Goal: Task Accomplishment & Management: Complete application form

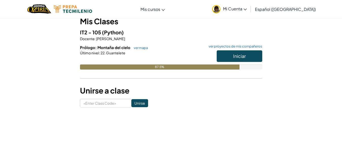
scroll to position [37, 0]
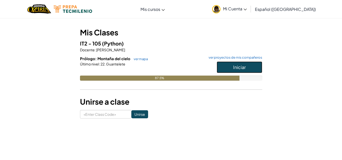
click at [240, 64] on button "Iniciar" at bounding box center [239, 67] width 46 height 12
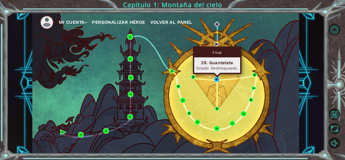
click at [218, 80] on img at bounding box center [217, 80] width 6 height 6
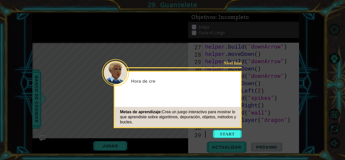
scroll to position [213, 0]
click at [115, 74] on header "Nivel final" at bounding box center [178, 73] width 126 height 2
click at [231, 135] on button "Start" at bounding box center [227, 134] width 29 height 8
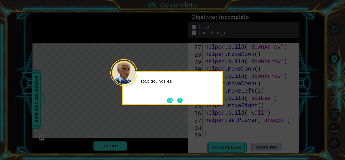
click at [177, 100] on button "Next" at bounding box center [180, 101] width 6 height 6
click at [178, 101] on button "Next" at bounding box center [180, 100] width 8 height 8
click at [177, 101] on icon at bounding box center [172, 80] width 345 height 160
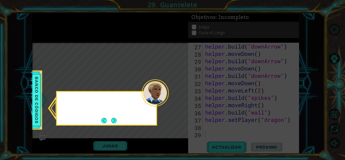
drag, startPoint x: 177, startPoint y: 101, endPoint x: 163, endPoint y: 102, distance: 14.7
click at [177, 101] on icon at bounding box center [172, 80] width 345 height 160
click at [110, 121] on footer at bounding box center [108, 121] width 15 height 8
click at [112, 120] on button "Next" at bounding box center [114, 121] width 6 height 6
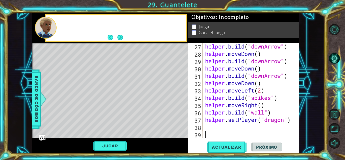
drag, startPoint x: 112, startPoint y: 120, endPoint x: 9, endPoint y: 108, distance: 103.5
click at [110, 119] on div "Level Map" at bounding box center [149, 117] width 234 height 149
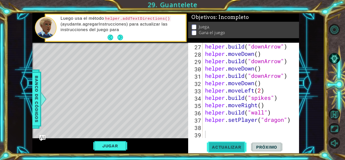
click at [243, 146] on span "Actualizar" at bounding box center [227, 147] width 40 height 5
click at [257, 146] on span "Próximo" at bounding box center [266, 147] width 31 height 5
drag, startPoint x: 102, startPoint y: 143, endPoint x: 110, endPoint y: 146, distance: 7.9
click at [103, 143] on button "Jugar" at bounding box center [110, 146] width 34 height 10
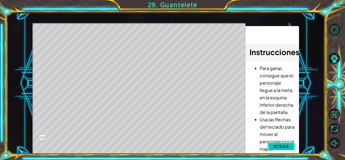
click at [286, 148] on span "Atrás" at bounding box center [281, 146] width 15 height 5
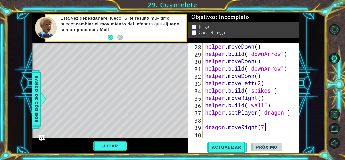
scroll to position [0, 3]
type textarea "dragon.moveRight(7)"
click at [184, 105] on div "Level Map" at bounding box center [149, 117] width 234 height 149
click at [120, 147] on button "Jugar" at bounding box center [110, 146] width 34 height 10
drag, startPoint x: 235, startPoint y: 145, endPoint x: 226, endPoint y: 145, distance: 8.6
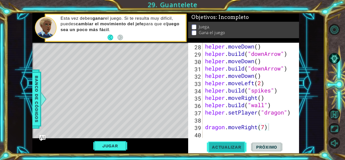
click at [235, 145] on span "Actualizar" at bounding box center [227, 147] width 40 height 5
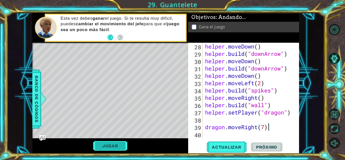
click at [116, 144] on div "1 ההההההההההההההההההההההההההההההההההההההההההההההההההההההההההההההההההההההההההההה…" at bounding box center [165, 83] width 267 height 141
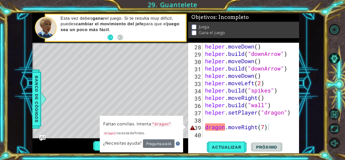
click at [211, 126] on div "helper . moveDown ( ) helper . build ( "downArrow" ) helper . moveDown ( ) help…" at bounding box center [250, 98] width 93 height 110
click at [205, 120] on div "helper . moveDown ( ) helper . build ( "downArrow" ) helper . moveDown ( ) help…" at bounding box center [250, 98] width 93 height 110
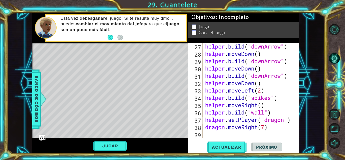
scroll to position [213, 0]
click at [112, 143] on button "Jugar" at bounding box center [110, 146] width 34 height 10
click at [112, 143] on div "helper methods moveLeft(steps) moveRight(steps) moveUp(steps) moveDown(steps) b…" at bounding box center [165, 83] width 267 height 141
click at [122, 148] on button "Jugar" at bounding box center [110, 146] width 34 height 10
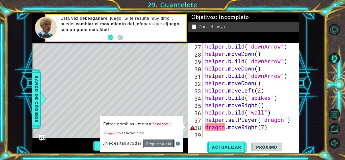
click at [149, 143] on button "Pregunta a la IA" at bounding box center [159, 143] width 32 height 9
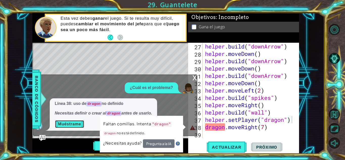
click at [72, 126] on button "Muéstrame" at bounding box center [70, 124] width 30 height 8
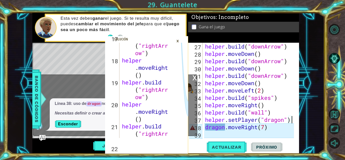
scroll to position [755, 0]
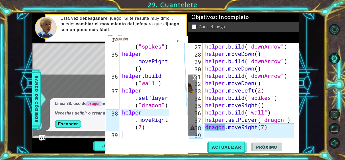
click at [195, 135] on div "x ¿Cuál es el problema? Línea 38: uso de dragon no definido Necesitas definir o…" at bounding box center [115, 105] width 164 height 61
type textarea "dragon.moveRight(7)"
click at [213, 128] on div "helper . build ( "downArrow" ) helper . moveDown ( ) helper . build ( "downArro…" at bounding box center [250, 98] width 93 height 110
click at [325, 122] on div "34 35 36 37 38 39 helper . build ( "spikes" ) helper . moveRight ( ) helper . b…" at bounding box center [166, 83] width 318 height 141
click at [311, 110] on div "34 35 36 37 38 39 helper . build ( "spikes" ) helper . moveRight ( ) helper . b…" at bounding box center [166, 83] width 318 height 141
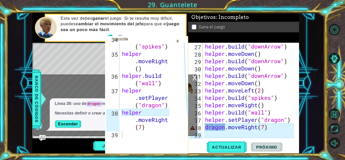
type textarea "helper.moveRight()"
click at [144, 70] on div "helper . build ( "spikes" ) helper . moveRight ( ) helper . build ( "wall" ) he…" at bounding box center [146, 93] width 51 height 117
click at [179, 43] on div "×" at bounding box center [178, 41] width 8 height 9
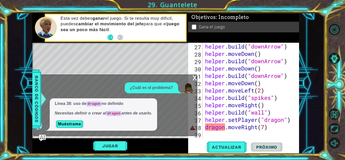
click at [42, 138] on img "Ask AI" at bounding box center [42, 138] width 7 height 7
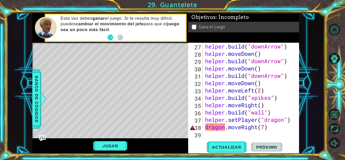
click at [42, 138] on img "Ask AI" at bounding box center [42, 138] width 7 height 7
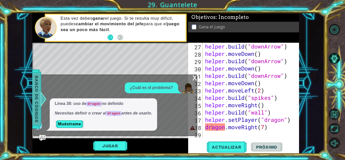
click at [41, 117] on div "Banco de códigos" at bounding box center [36, 99] width 9 height 59
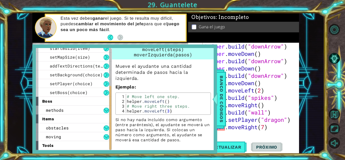
scroll to position [75, 0]
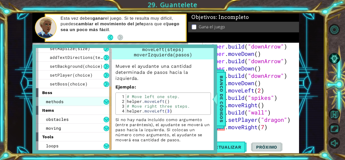
click at [68, 101] on div "methods" at bounding box center [74, 101] width 76 height 9
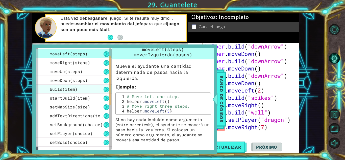
scroll to position [76, 0]
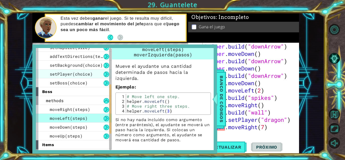
click at [73, 75] on span "setPlayer(choice)" at bounding box center [71, 73] width 43 height 5
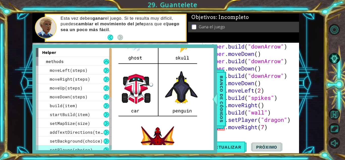
scroll to position [152, 0]
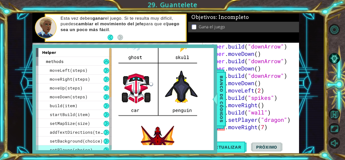
drag, startPoint x: 215, startPoint y: 110, endPoint x: 215, endPoint y: 114, distance: 4.3
click at [215, 114] on div "helper methods moveLeft(steps) moveRight(steps) moveUp(steps) moveDown(steps) b…" at bounding box center [124, 99] width 185 height 109
drag, startPoint x: 214, startPoint y: 112, endPoint x: 213, endPoint y: 114, distance: 2.6
click at [213, 114] on div "helper methods moveLeft(steps) moveRight(steps) moveUp(steps) moveDown(steps) b…" at bounding box center [124, 99] width 185 height 109
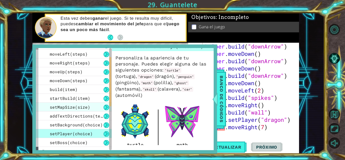
scroll to position [25, 0]
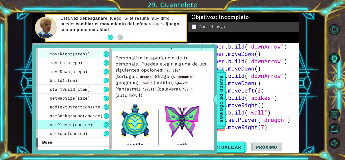
click at [60, 55] on span "moveRight(steps)" at bounding box center [70, 53] width 40 height 5
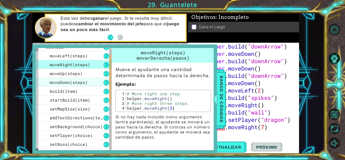
scroll to position [0, 0]
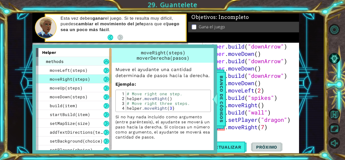
click at [69, 61] on div "methods" at bounding box center [74, 61] width 76 height 9
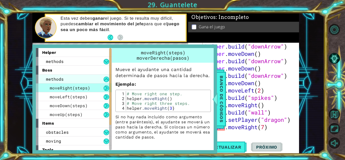
click at [75, 76] on div "methods" at bounding box center [74, 79] width 76 height 9
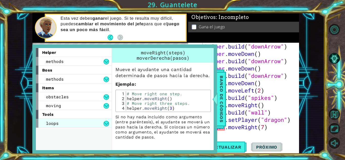
click at [67, 120] on div "loops" at bounding box center [74, 123] width 76 height 9
click at [65, 127] on div "loops" at bounding box center [74, 123] width 76 height 9
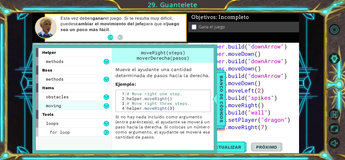
click at [61, 107] on div "moving" at bounding box center [74, 105] width 76 height 9
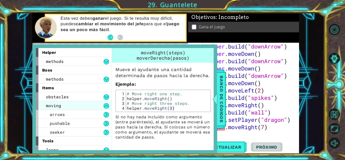
click at [61, 107] on div "moving" at bounding box center [74, 105] width 76 height 9
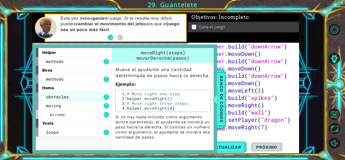
click at [66, 97] on span "obstacles" at bounding box center [57, 96] width 23 height 5
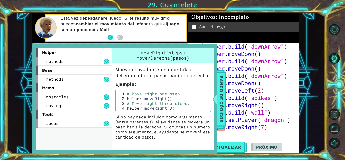
click at [115, 35] on button "Back" at bounding box center [113, 38] width 10 height 6
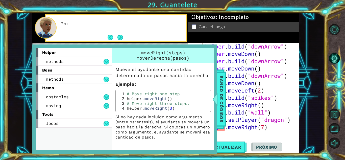
click at [118, 36] on button "Next" at bounding box center [121, 38] width 6 height 6
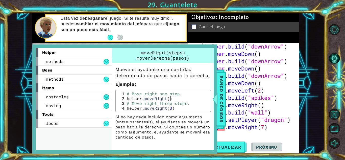
click at [205, 108] on div "# Move right one step. helper . moveRight ( ) # Move right three steps. helper …" at bounding box center [167, 105] width 83 height 29
type textarea "helper.moveRight() # Move right three steps."
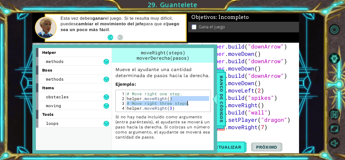
click at [184, 124] on p "Si no hay nada incluido como argumento (entre paréntesis), el ayudante se mover…" at bounding box center [164, 127] width 96 height 25
click at [254, 129] on div "helper . build ( "downArrow" ) helper . moveDown ( ) helper . build ( "downArro…" at bounding box center [250, 98] width 93 height 110
drag, startPoint x: 217, startPoint y: 79, endPoint x: 222, endPoint y: 83, distance: 5.9
click at [222, 83] on div "Banco de códigos" at bounding box center [221, 99] width 9 height 59
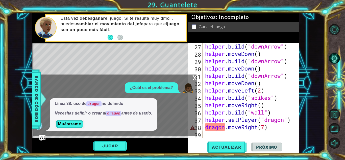
click at [164, 99] on div "Línea 38: uso de dragon no definido Necesitas definir o crear al dragon antes d…" at bounding box center [113, 114] width 161 height 32
click at [196, 80] on div "x" at bounding box center [195, 77] width 5 height 5
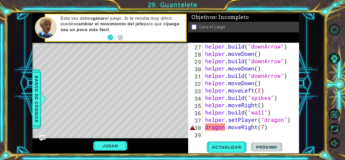
click at [194, 78] on div "31" at bounding box center [195, 76] width 13 height 7
click at [219, 135] on div "helper . build ( "downArrow" ) helper . moveDown ( ) helper . build ( "downArro…" at bounding box center [250, 98] width 93 height 110
click at [217, 128] on div "helper . build ( "downArrow" ) helper . moveDown ( ) helper . build ( "downArro…" at bounding box center [250, 98] width 93 height 110
type textarea "dragon.moveRight(7)"
click at [217, 128] on div "helper . build ( "downArrow" ) helper . moveDown ( ) helper . build ( "downArro…" at bounding box center [250, 98] width 93 height 110
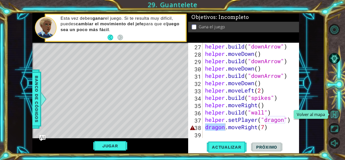
click at [331, 117] on button "Volver al mapa" at bounding box center [334, 114] width 11 height 11
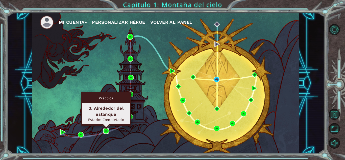
click at [107, 131] on img at bounding box center [106, 131] width 6 height 6
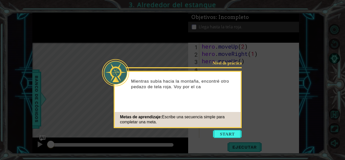
drag, startPoint x: 107, startPoint y: 131, endPoint x: 111, endPoint y: 140, distance: 10.4
click at [111, 140] on icon at bounding box center [172, 80] width 345 height 160
click at [224, 136] on button "Start" at bounding box center [227, 134] width 29 height 8
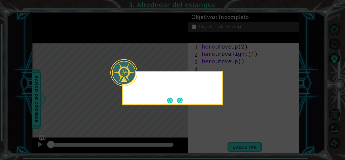
click at [227, 134] on icon at bounding box center [172, 80] width 345 height 160
click at [180, 102] on button "Next" at bounding box center [180, 101] width 6 height 6
click at [179, 101] on icon at bounding box center [172, 80] width 345 height 160
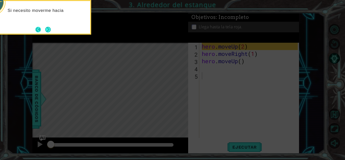
drag, startPoint x: 55, startPoint y: 32, endPoint x: 38, endPoint y: 32, distance: 16.7
click at [54, 32] on div "Si necesito moverme hacia" at bounding box center [40, 17] width 101 height 35
click at [38, 32] on button "Back" at bounding box center [40, 30] width 10 height 6
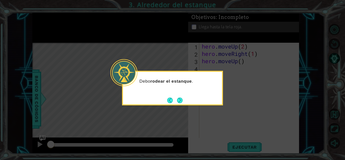
drag, startPoint x: 40, startPoint y: 31, endPoint x: 50, endPoint y: 29, distance: 10.1
click at [44, 31] on icon at bounding box center [172, 80] width 345 height 160
drag, startPoint x: 50, startPoint y: 29, endPoint x: 91, endPoint y: 36, distance: 41.5
click at [91, 36] on icon at bounding box center [172, 80] width 345 height 160
click at [174, 99] on button "Back" at bounding box center [172, 101] width 10 height 6
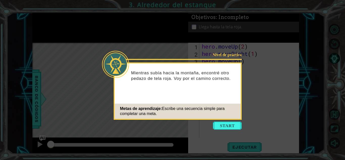
click at [176, 99] on div "Nivel de práctica Mientras subía hacia la montaña, encontré otro pedazo de tela…" at bounding box center [178, 90] width 128 height 57
click at [221, 120] on div "Nivel de práctica Mientras subía hacia la montaña, encontré otro pedazo de tela…" at bounding box center [178, 90] width 128 height 57
click at [221, 127] on button "Start" at bounding box center [227, 126] width 29 height 8
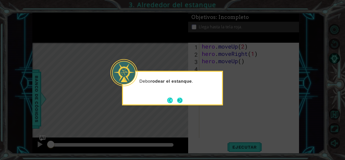
click at [179, 101] on button "Next" at bounding box center [180, 101] width 6 height 6
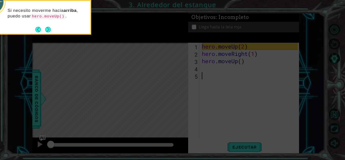
click at [53, 35] on icon at bounding box center [172, 24] width 345 height 272
click at [47, 30] on button "Next" at bounding box center [48, 30] width 6 height 6
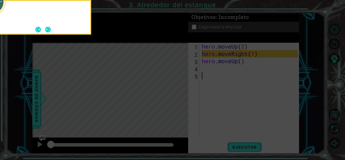
click at [47, 29] on button "Next" at bounding box center [48, 30] width 6 height 6
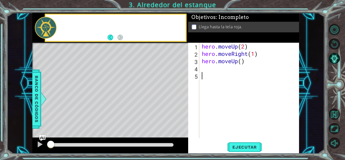
click at [169, 45] on div at bounding box center [110, 92] width 156 height 99
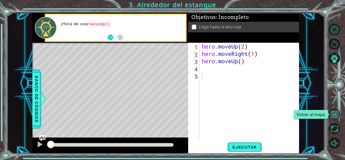
click at [333, 115] on button "Volver al mapa" at bounding box center [334, 114] width 11 height 11
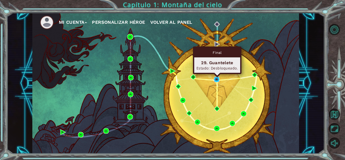
click at [218, 79] on img at bounding box center [217, 80] width 6 height 6
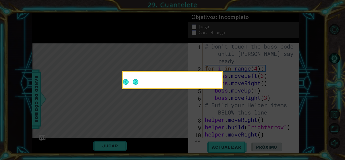
click at [217, 117] on icon at bounding box center [172, 80] width 345 height 160
click at [139, 82] on button "Next" at bounding box center [136, 82] width 6 height 6
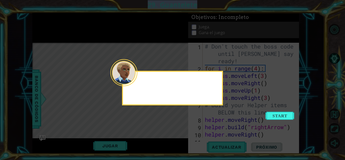
click at [223, 105] on div at bounding box center [172, 88] width 101 height 35
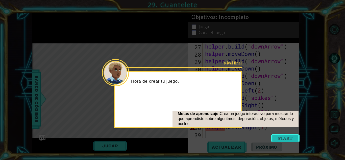
scroll to position [213, 0]
click at [282, 140] on button "Start" at bounding box center [285, 138] width 29 height 8
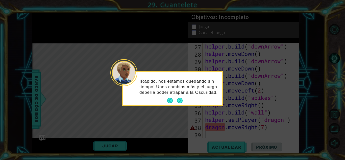
click at [211, 129] on icon at bounding box center [172, 80] width 345 height 160
click at [178, 101] on button "Next" at bounding box center [180, 101] width 6 height 6
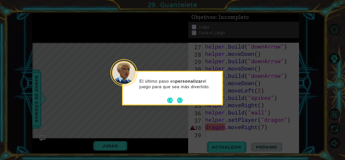
click at [169, 92] on div "El último paso es personalizar el juego para que sea más divertido." at bounding box center [172, 87] width 99 height 26
click at [179, 101] on button "Next" at bounding box center [180, 101] width 6 height 6
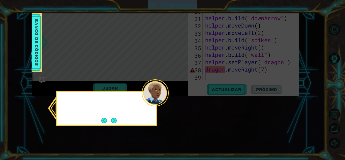
click at [179, 101] on icon at bounding box center [172, 80] width 345 height 160
drag, startPoint x: 102, startPoint y: 130, endPoint x: 105, endPoint y: 131, distance: 3.0
click at [105, 131] on icon at bounding box center [172, 80] width 345 height 160
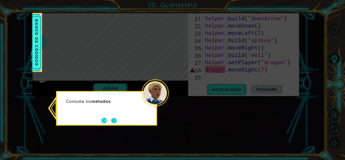
drag, startPoint x: 116, startPoint y: 128, endPoint x: 117, endPoint y: 121, distance: 6.4
click at [116, 126] on icon at bounding box center [172, 80] width 345 height 160
click at [117, 121] on button "Next" at bounding box center [114, 121] width 6 height 6
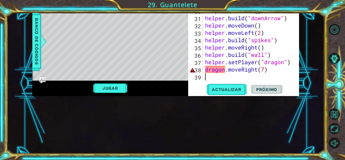
click at [117, 121] on div "1 ההההההההההההההההההההההההההההההההההההההההההההההההההההההההההההההההההההההההההההה…" at bounding box center [165, 83] width 267 height 141
drag, startPoint x: 225, startPoint y: 72, endPoint x: 174, endPoint y: 70, distance: 50.9
click at [198, 72] on div "dragon.moveRight(7) 27 28 29 30 31 32 33 34 35 36 37 38 39 helper . build ( "do…" at bounding box center [243, 32] width 110 height 95
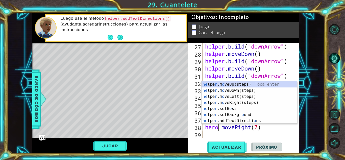
scroll to position [0, 1]
type textarea "hero.moveRight(7)"
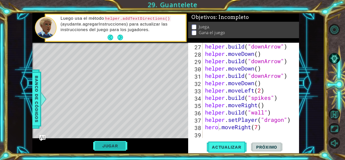
click at [120, 144] on button "Jugar" at bounding box center [110, 146] width 34 height 10
drag, startPoint x: 107, startPoint y: 139, endPoint x: 101, endPoint y: 147, distance: 10.3
click at [104, 142] on div "Jugar" at bounding box center [110, 145] width 156 height 15
click at [101, 148] on button "Jugar" at bounding box center [110, 146] width 34 height 10
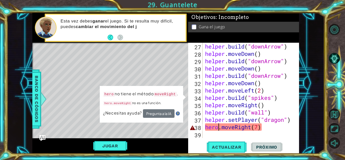
click at [204, 136] on div "hero.moveRight(7) 27 28 29 30 31 32 33 34 35 36 37 38 39 helper . build ( "down…" at bounding box center [243, 90] width 110 height 95
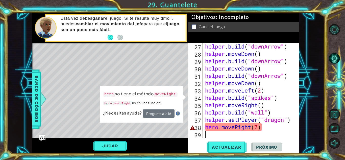
click at [271, 132] on div "helper . build ( "downArrow" ) helper . moveDown ( ) helper . build ( "downArro…" at bounding box center [250, 98] width 93 height 110
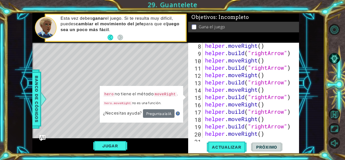
scroll to position [213, 0]
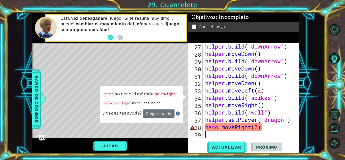
click at [217, 134] on div "helper . build ( "downArrow" ) helper . moveDown ( ) helper . build ( "downArro…" at bounding box center [250, 98] width 93 height 110
click at [174, 113] on button "Pregunta a la IA" at bounding box center [159, 113] width 32 height 9
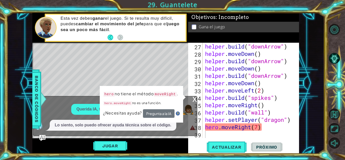
drag, startPoint x: 149, startPoint y: 106, endPoint x: 147, endPoint y: 113, distance: 6.3
click at [147, 113] on div "hero no tiene el método moveRight . hero.moveRight no es una función. ¿Necesita…" at bounding box center [141, 104] width 83 height 37
click at [173, 87] on div "hero no tiene el método moveRight . hero.moveRight no es una función. ¿Necesita…" at bounding box center [141, 104] width 83 height 37
click at [195, 99] on div "x" at bounding box center [195, 98] width 5 height 5
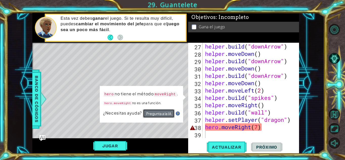
click at [165, 110] on button "Pregunta a la IA" at bounding box center [159, 113] width 32 height 9
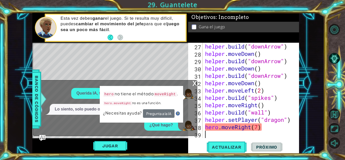
click at [179, 117] on div "¿Necesitas ayuda? Pregunta a la IA" at bounding box center [141, 114] width 77 height 10
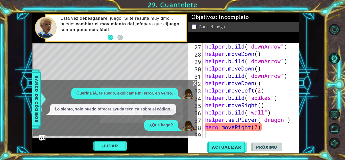
click at [178, 113] on img at bounding box center [178, 114] width 4 height 4
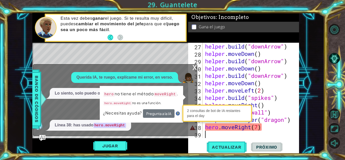
click at [178, 113] on img at bounding box center [178, 114] width 4 height 4
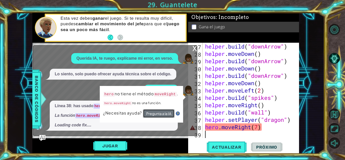
click at [174, 112] on button "Pregunta a la IA" at bounding box center [159, 113] width 32 height 9
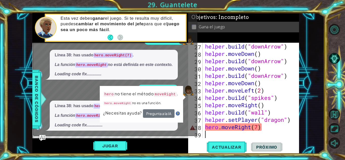
click at [180, 112] on img at bounding box center [178, 114] width 4 height 4
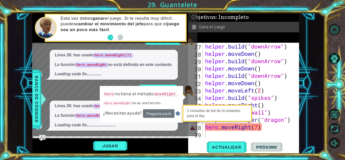
click at [179, 113] on img at bounding box center [178, 114] width 4 height 4
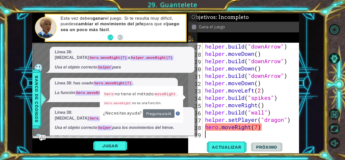
scroll to position [45, 0]
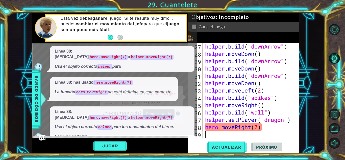
click at [117, 93] on p "hero no tiene el método moveRight ." at bounding box center [141, 94] width 75 height 8
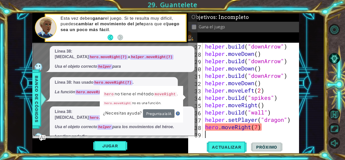
click at [117, 95] on p "hero no tiene el método moveRight ." at bounding box center [141, 94] width 75 height 8
click at [71, 97] on div "Querida IA, te ruego, explícame mi error, en verso. Lo siento, solo puedo ofrec…" at bounding box center [113, 44] width 161 height 195
click at [177, 114] on img at bounding box center [178, 114] width 4 height 4
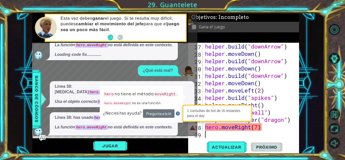
scroll to position [47, 0]
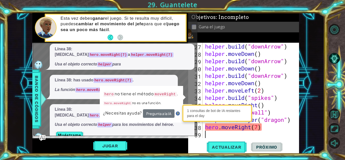
click at [178, 112] on img at bounding box center [178, 114] width 4 height 4
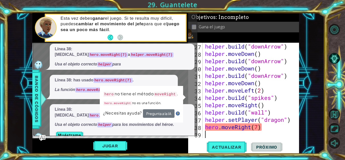
click at [183, 108] on div "hero no tiene el método moveRight . hero.moveRight no es una función. ¿Necesita…" at bounding box center [141, 104] width 83 height 37
click at [76, 132] on button "Muéstrame" at bounding box center [70, 136] width 30 height 8
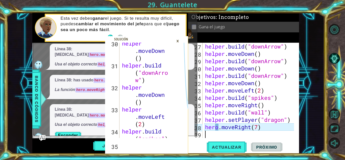
scroll to position [755, 0]
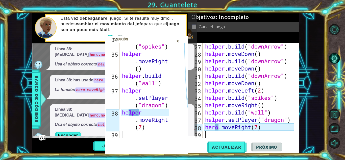
drag, startPoint x: 180, startPoint y: 47, endPoint x: 180, endPoint y: 41, distance: 5.8
click at [180, 45] on div "34 35 36 37 38 39 helper . build ( "spikes" ) helper . moveRight ( ) helper . b…" at bounding box center [146, 98] width 83 height 111
click at [180, 41] on div "×" at bounding box center [178, 41] width 8 height 9
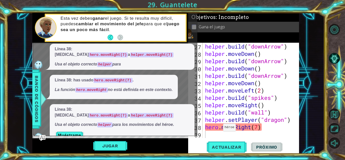
drag, startPoint x: 218, startPoint y: 129, endPoint x: 148, endPoint y: 131, distance: 70.6
click at [158, 131] on div "34 35 36 37 38 39 helper . build ( "spikes" ) helper . moveRight ( ) helper . b…" at bounding box center [165, 83] width 267 height 141
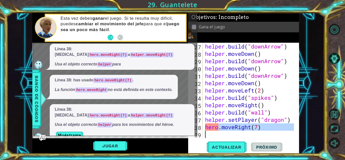
click at [189, 111] on div "Línea 38: [MEDICAL_DATA] hero.moveRight(7) a helper.moveRight(7) Usa el objeto …" at bounding box center [113, 123] width 161 height 38
click at [213, 126] on div "helper . build ( "downArrow" ) helper . moveDown ( ) helper . build ( "downArro…" at bounding box center [250, 98] width 93 height 110
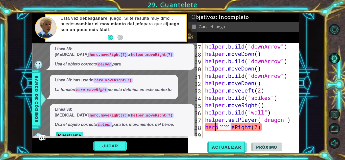
drag, startPoint x: 217, startPoint y: 127, endPoint x: 214, endPoint y: 128, distance: 3.0
click at [214, 128] on div "helper . build ( "downArrow" ) helper . moveDown ( ) helper . build ( "downArro…" at bounding box center [250, 98] width 93 height 110
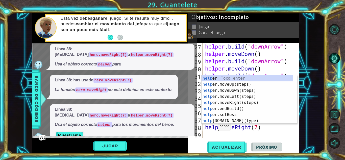
scroll to position [0, 1]
type textarea "helper.moveRight(7)"
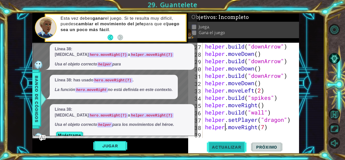
drag, startPoint x: 215, startPoint y: 139, endPoint x: 214, endPoint y: 142, distance: 3.4
click at [214, 142] on div "helper.moveRight(7) 27 28 29 30 31 32 33 34 35 36 37 38 39 helper . build ( "do…" at bounding box center [243, 98] width 111 height 111
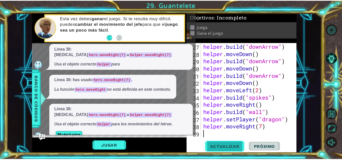
scroll to position [0, 0]
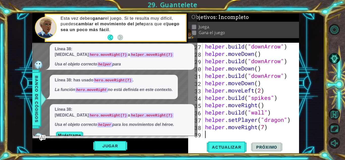
click at [212, 146] on span "Actualizar" at bounding box center [227, 147] width 40 height 5
click at [109, 145] on button "Jugar" at bounding box center [110, 146] width 34 height 10
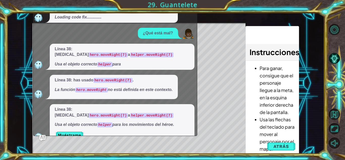
click at [237, 98] on div "Level Map" at bounding box center [149, 97] width 234 height 149
drag, startPoint x: 167, startPoint y: 37, endPoint x: 287, endPoint y: 101, distance: 135.7
click at [171, 37] on div "¿Qué está mal?" at bounding box center [158, 33] width 40 height 11
click at [277, 147] on span "Atrás" at bounding box center [281, 146] width 15 height 5
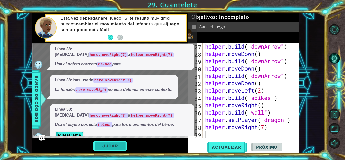
click at [108, 147] on button "Jugar" at bounding box center [110, 146] width 34 height 10
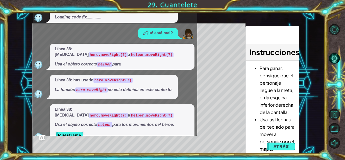
click at [192, 42] on div "Querida IA, te ruego, explícame mi error, en verso. Lo siento, solo puedo ofrec…" at bounding box center [113, 43] width 161 height 197
click at [193, 37] on img at bounding box center [188, 34] width 10 height 10
click at [209, 38] on div "Level Map" at bounding box center [149, 97] width 234 height 149
click at [41, 139] on img "Ask AI" at bounding box center [42, 138] width 7 height 7
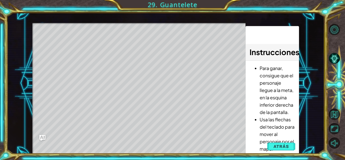
click at [67, 111] on div "Level Map" at bounding box center [149, 97] width 234 height 149
click at [65, 69] on div "Level Map" at bounding box center [149, 97] width 234 height 149
drag, startPoint x: 67, startPoint y: 59, endPoint x: 186, endPoint y: 113, distance: 131.3
click at [78, 74] on div "Level Map" at bounding box center [149, 97] width 234 height 149
click at [278, 125] on li "Usa las flechas del teclado para mover al personaje por el mapa." at bounding box center [277, 134] width 35 height 37
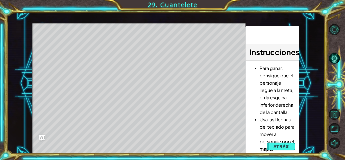
click at [265, 120] on li "Usa las flechas del teclado para mover al personaje por el mapa." at bounding box center [277, 134] width 35 height 37
click at [267, 149] on li "Usa las flechas del teclado para mover al personaje por el mapa." at bounding box center [277, 134] width 35 height 37
click at [147, 47] on div "Level Map" at bounding box center [149, 97] width 234 height 149
click at [121, 45] on div "Level Map" at bounding box center [149, 97] width 234 height 149
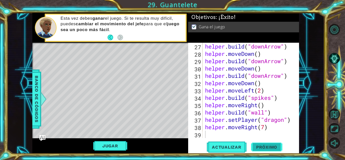
click at [264, 147] on span "Próximo" at bounding box center [266, 147] width 31 height 5
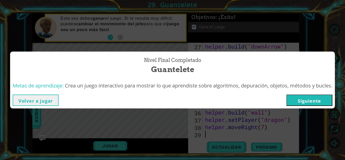
click at [298, 99] on button "Siguiente" at bounding box center [310, 100] width 46 height 11
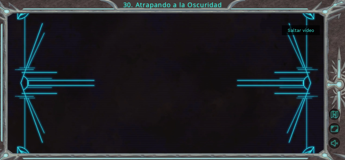
click at [303, 26] on button "Saltar video" at bounding box center [301, 30] width 38 height 10
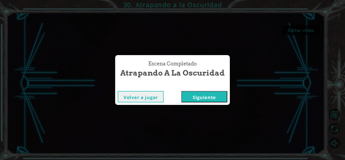
click at [150, 100] on button "Volver a jugar" at bounding box center [141, 96] width 46 height 11
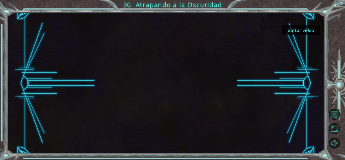
click at [323, 37] on div at bounding box center [166, 83] width 318 height 141
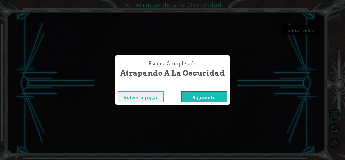
click at [202, 99] on button "Siguiente" at bounding box center [205, 96] width 46 height 11
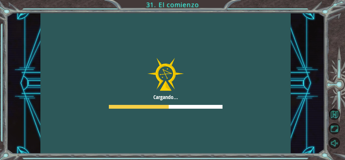
click at [125, 62] on div at bounding box center [165, 83] width 251 height 141
click at [188, 73] on div at bounding box center [165, 83] width 251 height 141
drag, startPoint x: 188, startPoint y: 73, endPoint x: 166, endPoint y: 130, distance: 60.8
click at [188, 74] on div at bounding box center [165, 83] width 251 height 141
click at [166, 130] on div at bounding box center [165, 83] width 251 height 141
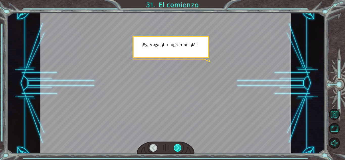
click at [175, 149] on div at bounding box center [178, 148] width 8 height 8
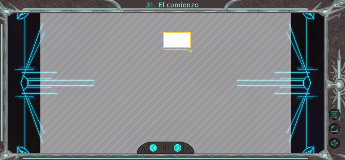
click at [176, 148] on div at bounding box center [178, 148] width 8 height 8
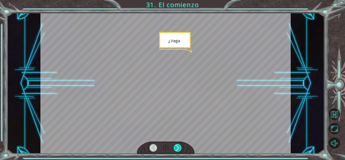
click at [176, 148] on div at bounding box center [178, 148] width 8 height 8
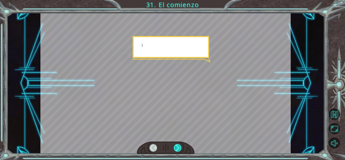
click at [176, 147] on div at bounding box center [178, 148] width 8 height 8
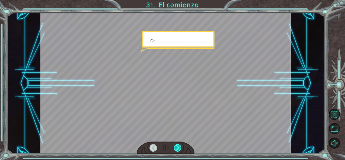
click at [176, 147] on div at bounding box center [178, 148] width 8 height 8
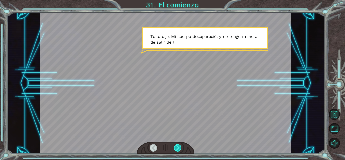
click at [179, 146] on div at bounding box center [178, 148] width 8 height 8
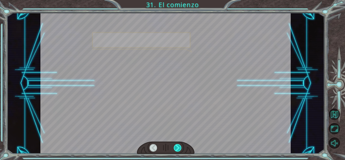
click at [179, 146] on div at bounding box center [178, 148] width 8 height 8
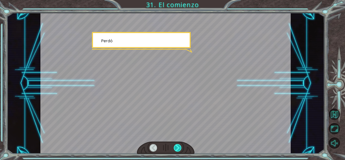
click at [179, 146] on div at bounding box center [178, 148] width 8 height 8
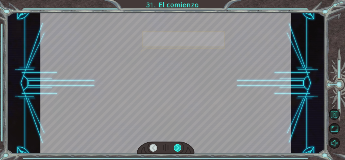
click at [179, 146] on div at bounding box center [178, 148] width 8 height 8
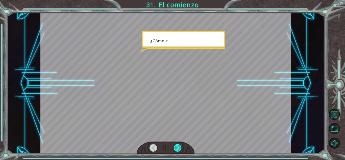
click at [179, 146] on div at bounding box center [178, 148] width 8 height 8
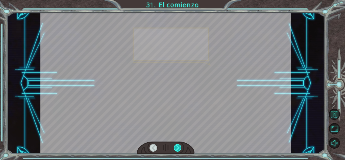
click at [179, 146] on div at bounding box center [178, 148] width 8 height 8
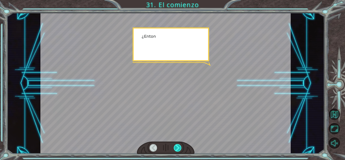
click at [179, 146] on div at bounding box center [178, 148] width 8 height 8
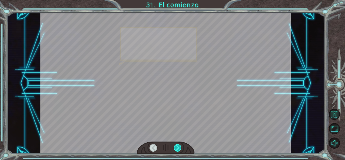
click at [179, 146] on div at bounding box center [178, 148] width 8 height 8
click at [179, 147] on div at bounding box center [178, 148] width 8 height 8
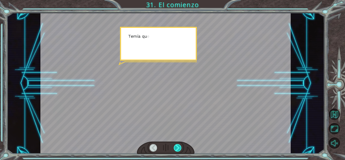
click at [178, 148] on div at bounding box center [178, 148] width 8 height 8
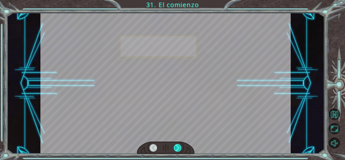
click at [178, 148] on div at bounding box center [178, 148] width 8 height 8
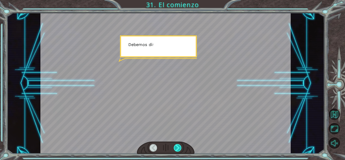
click at [178, 148] on div at bounding box center [178, 148] width 8 height 8
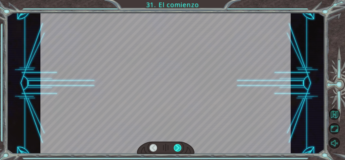
click at [178, 148] on div at bounding box center [178, 148] width 8 height 8
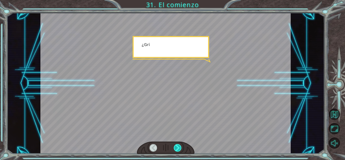
click at [178, 148] on div at bounding box center [178, 148] width 8 height 8
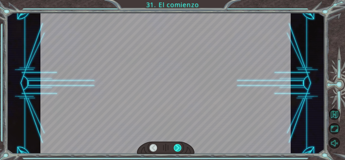
click at [178, 148] on div at bounding box center [178, 148] width 8 height 8
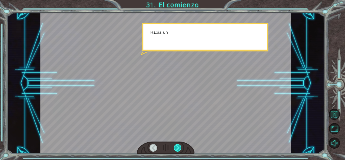
click at [178, 148] on div at bounding box center [178, 148] width 8 height 8
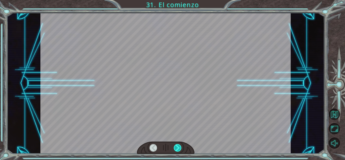
click at [178, 148] on div at bounding box center [178, 148] width 8 height 8
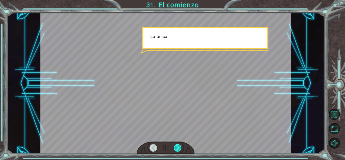
click at [178, 148] on div at bounding box center [178, 148] width 8 height 8
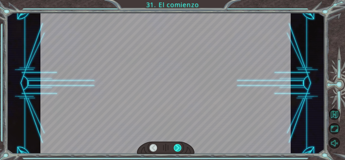
click at [178, 149] on div at bounding box center [178, 148] width 8 height 8
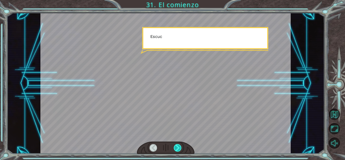
click at [178, 149] on div at bounding box center [178, 148] width 8 height 8
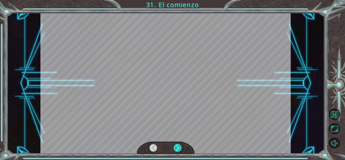
click at [178, 149] on div at bounding box center [178, 148] width 8 height 8
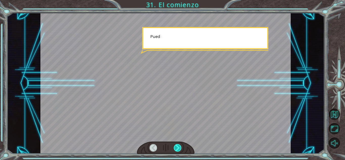
click at [178, 149] on div at bounding box center [178, 148] width 8 height 8
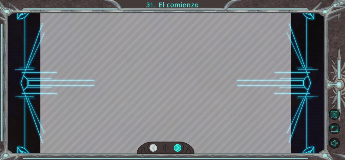
click at [178, 149] on div at bounding box center [178, 148] width 8 height 8
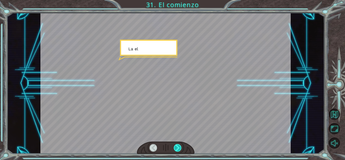
click at [178, 149] on div at bounding box center [178, 148] width 8 height 8
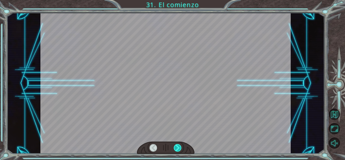
click at [178, 149] on div at bounding box center [178, 148] width 8 height 8
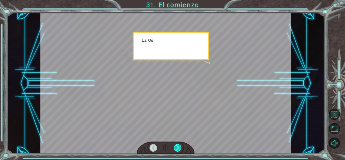
click at [178, 149] on div at bounding box center [178, 148] width 8 height 8
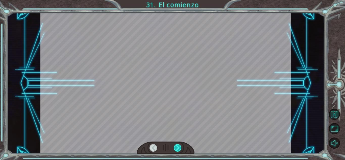
click at [178, 149] on div at bounding box center [178, 148] width 8 height 8
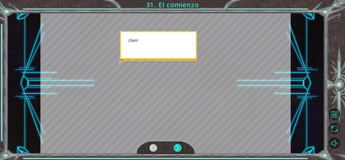
click at [178, 149] on div at bounding box center [178, 148] width 8 height 8
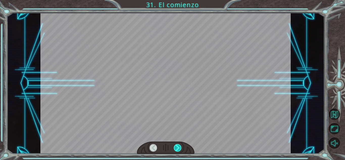
click at [178, 149] on div at bounding box center [178, 148] width 8 height 8
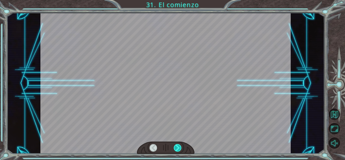
click at [178, 149] on div at bounding box center [178, 148] width 8 height 8
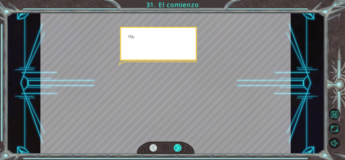
click at [178, 149] on div at bounding box center [178, 148] width 8 height 8
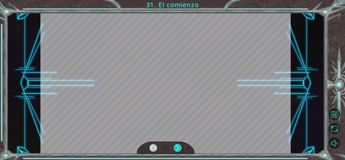
click at [178, 149] on div at bounding box center [178, 148] width 8 height 8
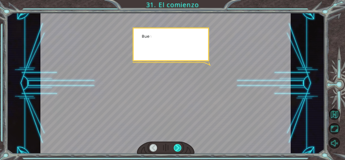
click at [178, 149] on div at bounding box center [178, 148] width 8 height 8
click at [179, 146] on div at bounding box center [178, 148] width 8 height 8
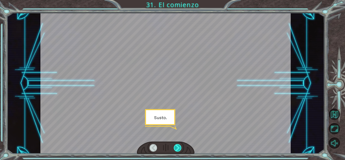
click at [179, 146] on div at bounding box center [178, 148] width 8 height 8
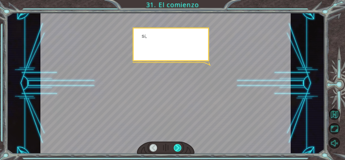
click at [179, 146] on div at bounding box center [178, 148] width 8 height 8
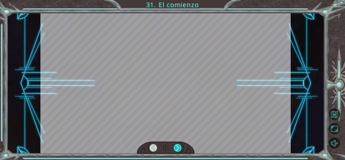
click at [179, 146] on div at bounding box center [178, 148] width 8 height 8
click at [179, 0] on div "Temporary Text ¡ E y , V e g a ! ¡ L o l o g r a m o s ! ¡ M i r a e l s o l ! …" at bounding box center [172, 0] width 345 height 0
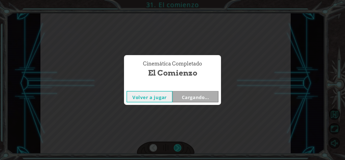
click at [179, 146] on div "Cinemática Completado El comienzo Volver a jugar Cargando..." at bounding box center [172, 80] width 345 height 160
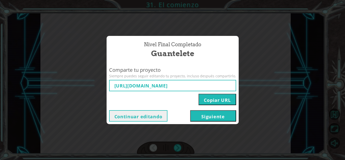
type input "[URL][DOMAIN_NAME]"
drag, startPoint x: 195, startPoint y: 117, endPoint x: 191, endPoint y: 122, distance: 6.8
click at [191, 122] on div "Continuar editando [GEOGRAPHIC_DATA]" at bounding box center [173, 116] width 132 height 16
click at [193, 119] on button "Siguiente" at bounding box center [213, 115] width 46 height 11
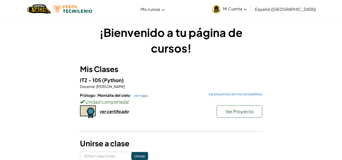
scroll to position [3, 0]
